Goal: Information Seeking & Learning: Learn about a topic

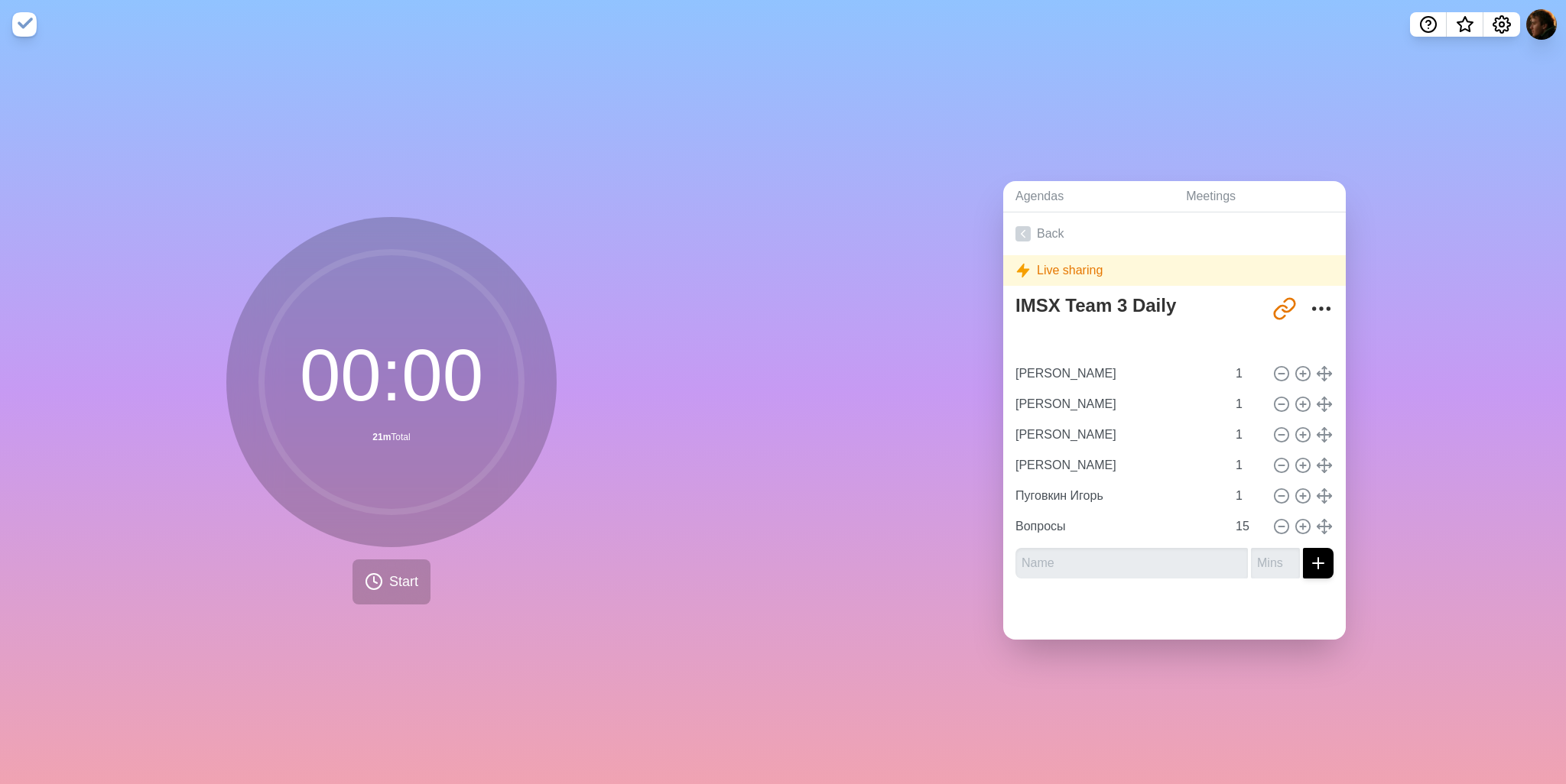
type input "[PERSON_NAME]"
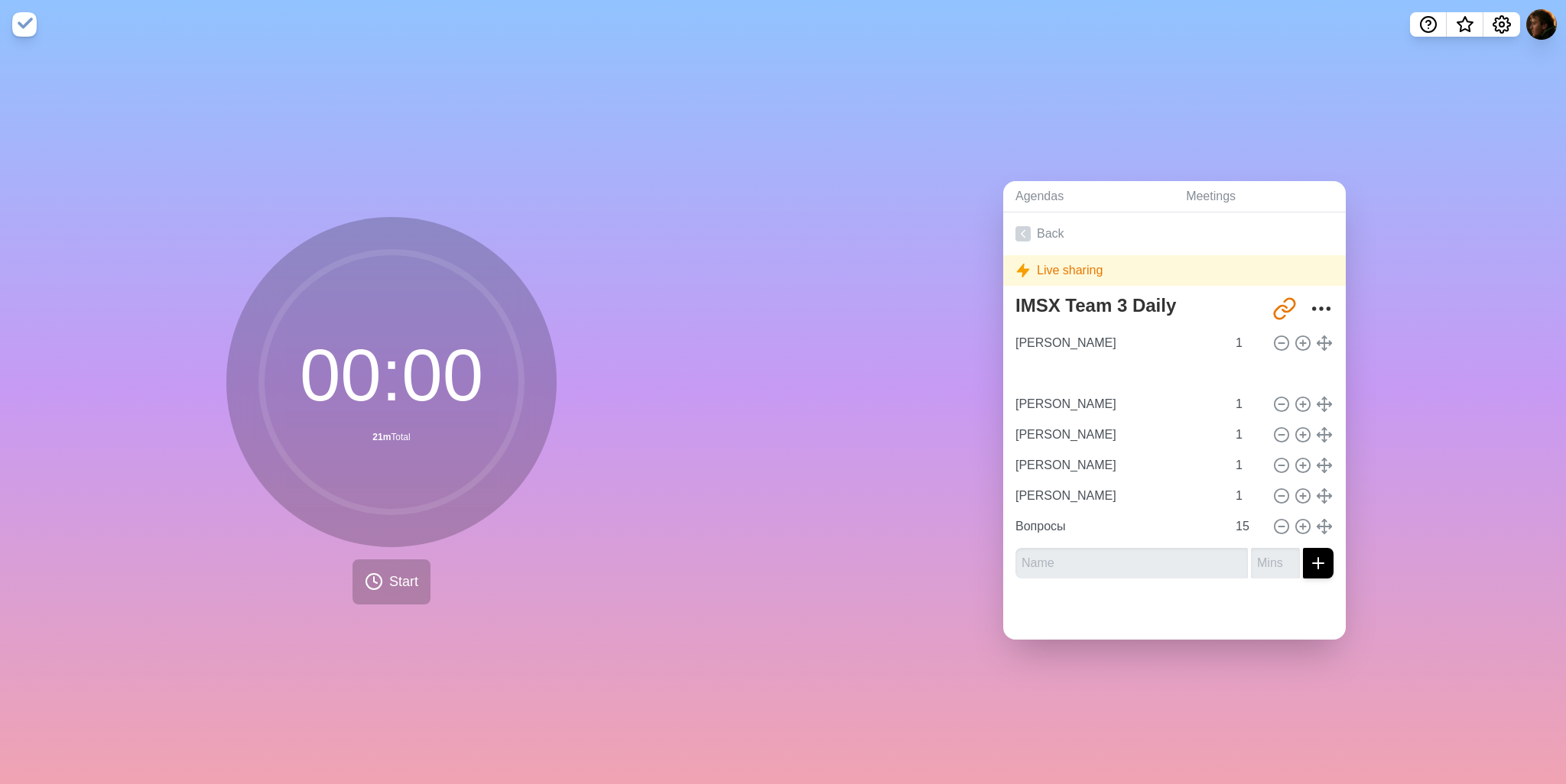
type input "Пуговкин Игорь"
type input "[PERSON_NAME]"
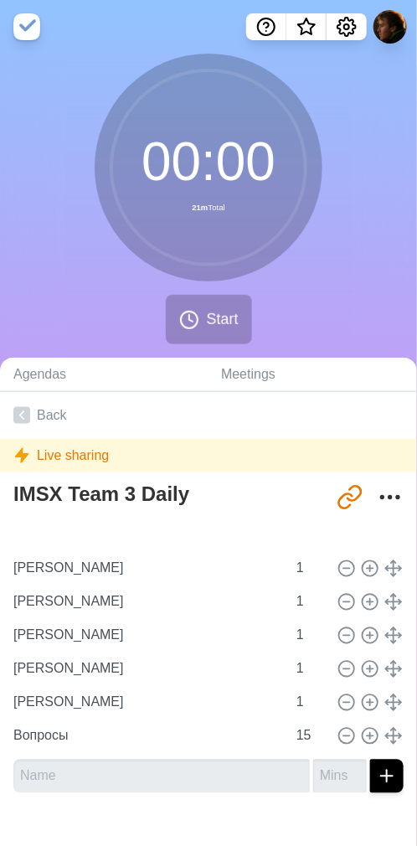
type input "Пуговкин Игорь"
type input "[PERSON_NAME]"
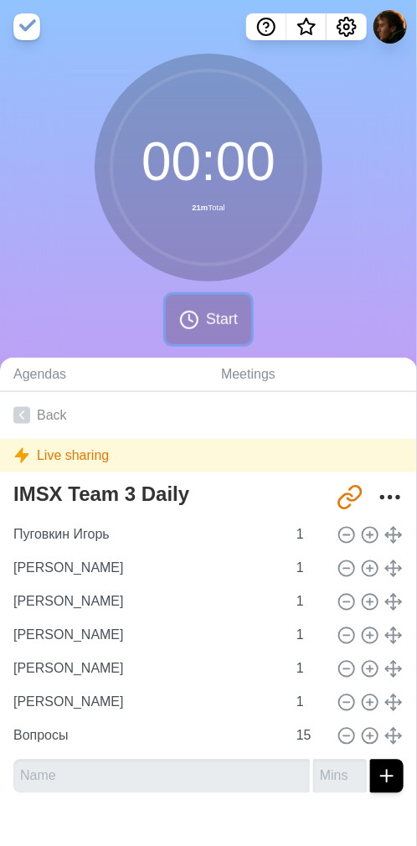
click at [218, 317] on span "Start" at bounding box center [222, 319] width 32 height 23
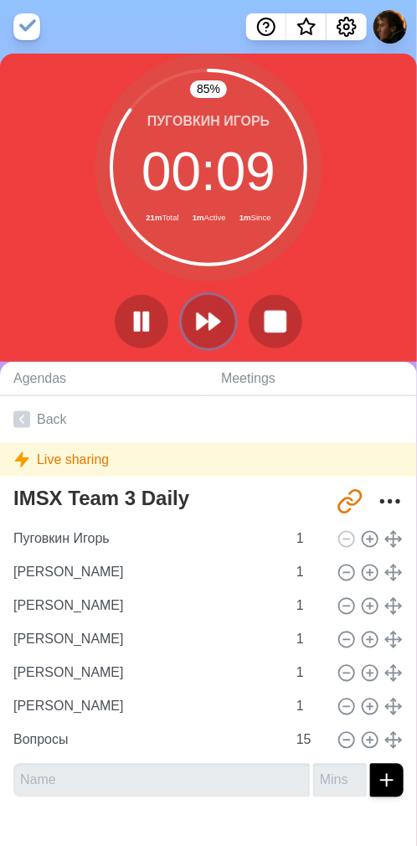
click at [207, 316] on icon at bounding box center [208, 321] width 27 height 27
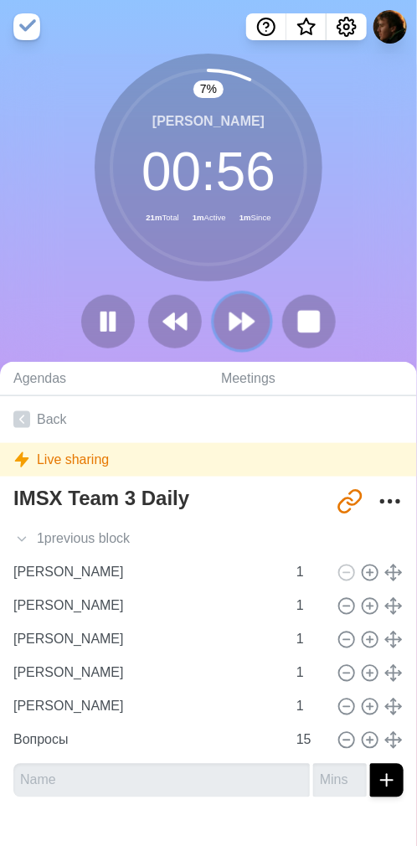
click at [246, 307] on icon at bounding box center [242, 321] width 28 height 28
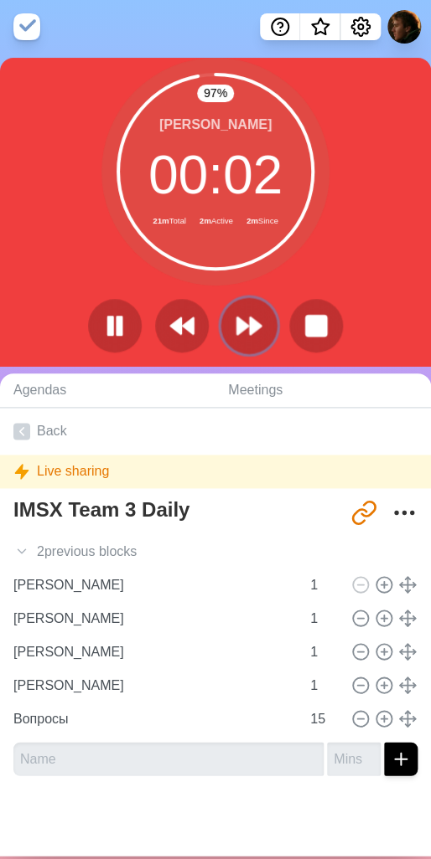
click at [240, 329] on icon at bounding box center [249, 326] width 28 height 28
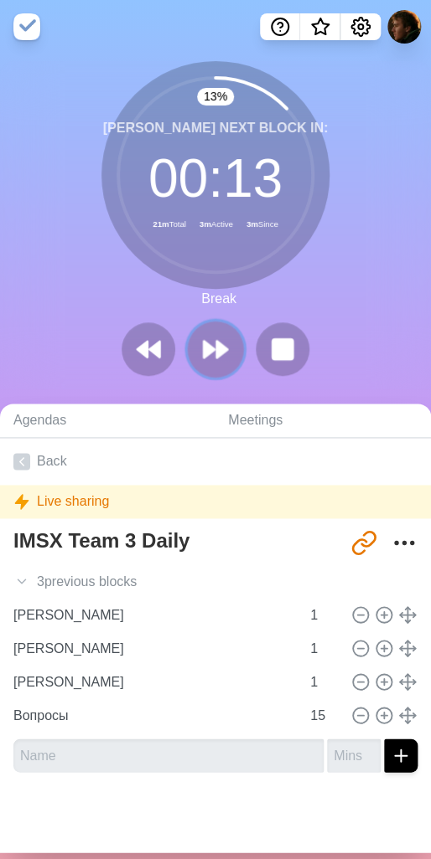
click at [204, 349] on polygon at bounding box center [209, 349] width 11 height 17
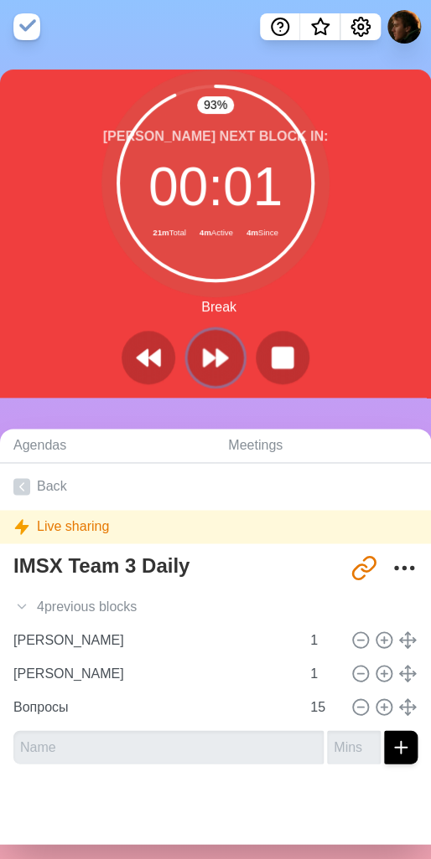
click at [219, 353] on icon at bounding box center [215, 357] width 28 height 28
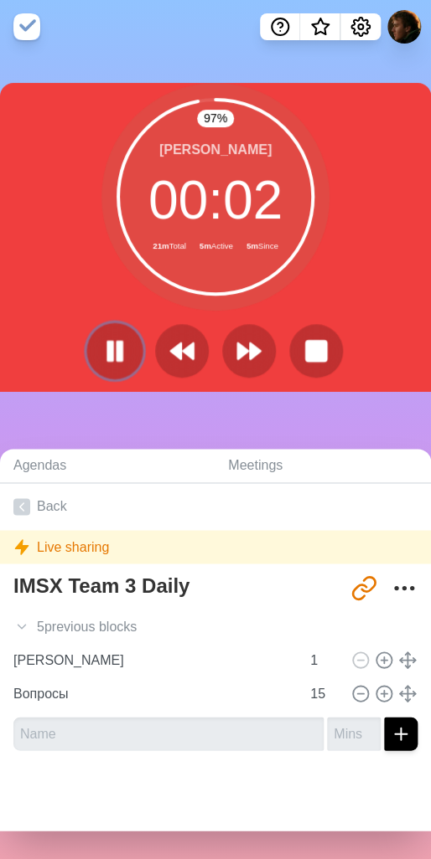
click at [130, 343] on button at bounding box center [114, 350] width 56 height 56
click at [122, 353] on button at bounding box center [114, 350] width 56 height 56
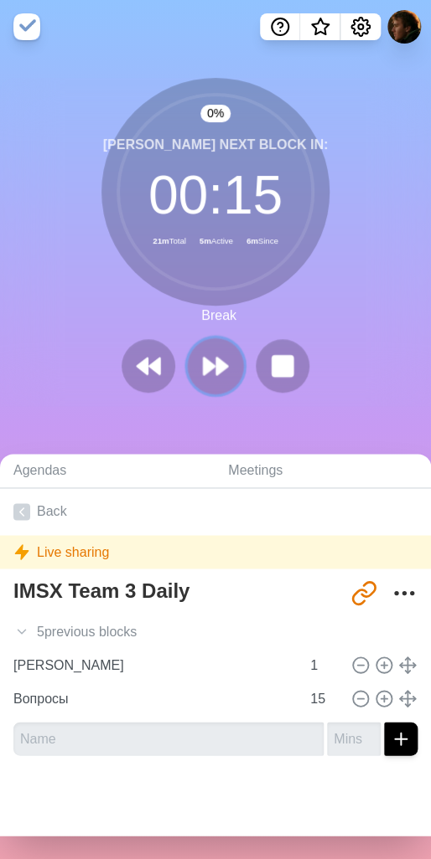
click at [216, 365] on polygon at bounding box center [221, 366] width 11 height 17
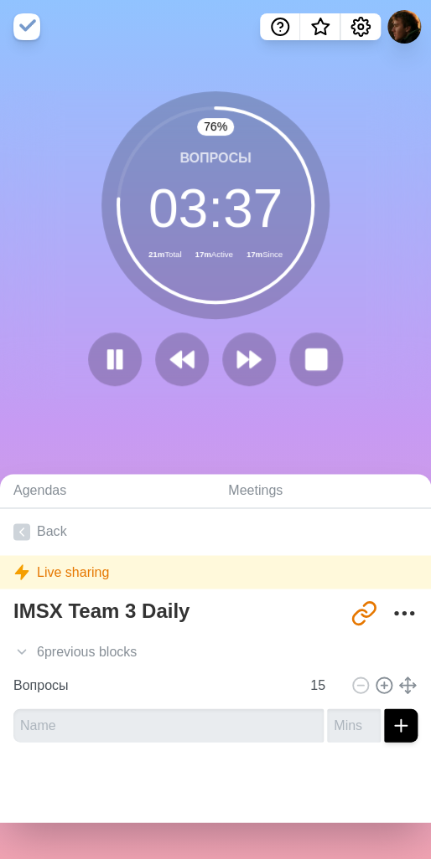
click at [291, 431] on div "76 % Вопросы 03 : 37 21m Total 17m Active 17m Since" at bounding box center [215, 245] width 431 height 383
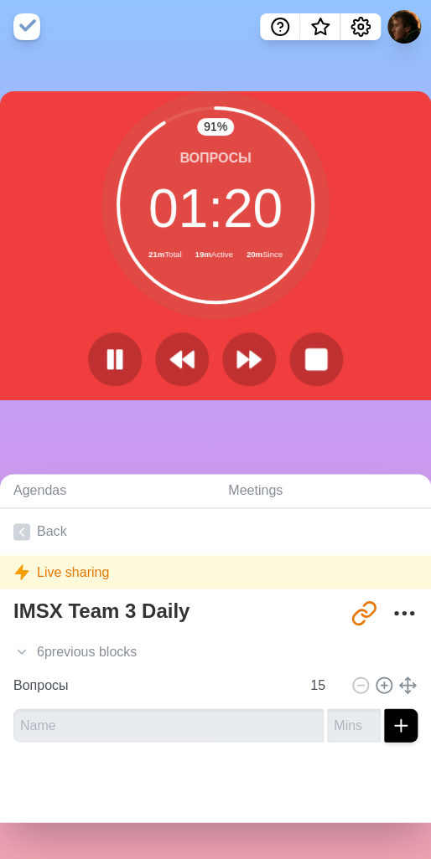
click at [339, 297] on div "91 % Вопросы 01 : 20 21m Total 19m Active 20m Since" at bounding box center [215, 245] width 431 height 308
click at [183, 356] on polygon at bounding box center [188, 359] width 11 height 17
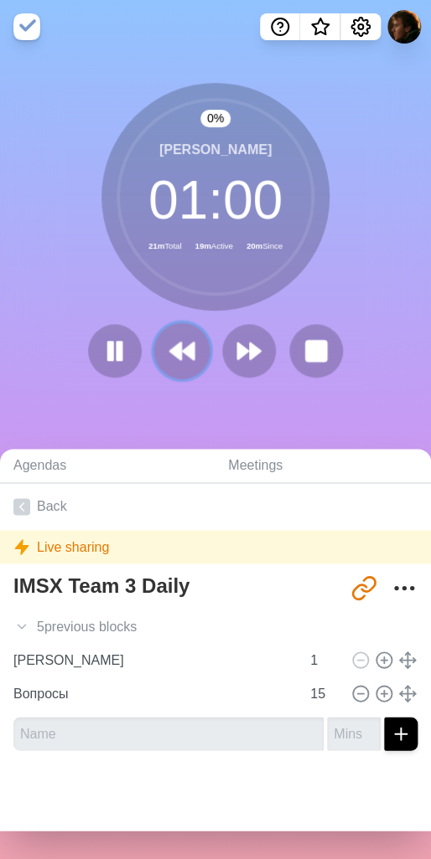
click at [183, 353] on polygon at bounding box center [188, 351] width 11 height 17
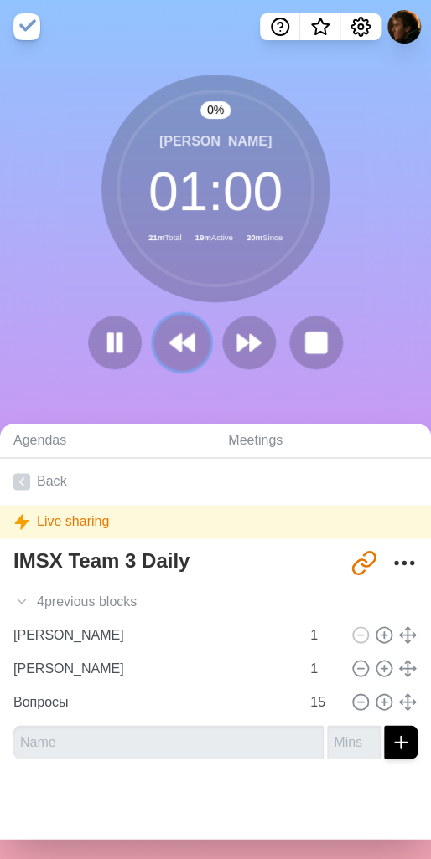
click at [178, 352] on icon at bounding box center [182, 342] width 28 height 28
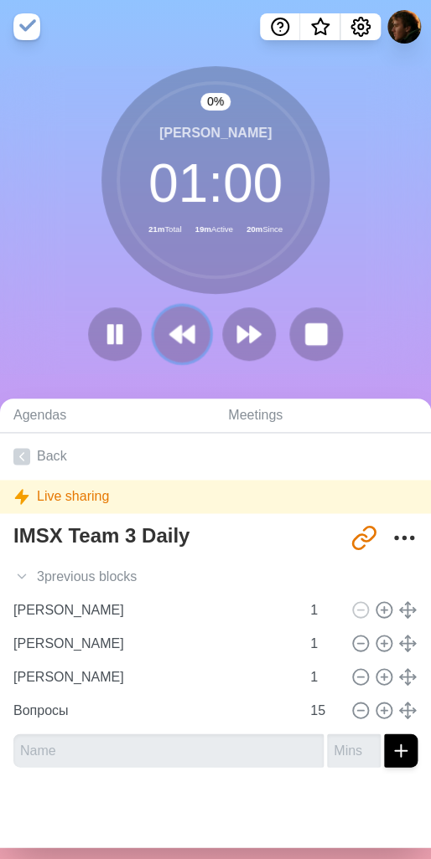
click at [183, 336] on polygon at bounding box center [188, 334] width 11 height 17
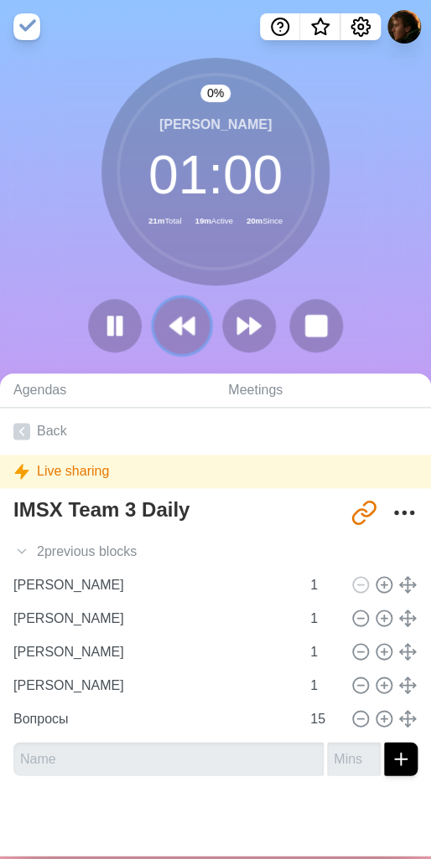
click at [180, 329] on icon at bounding box center [182, 326] width 28 height 28
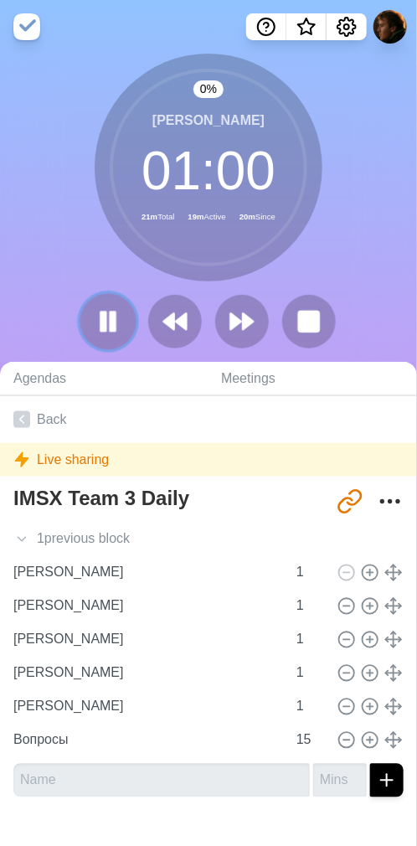
click at [111, 322] on rect at bounding box center [113, 321] width 5 height 18
click at [370, 259] on div "0 % [PERSON_NAME] 01 : 00 21m Total 19m Active 26m Since" at bounding box center [208, 208] width 417 height 308
click at [327, 309] on button at bounding box center [309, 322] width 54 height 54
